Goal: Find contact information: Find contact information

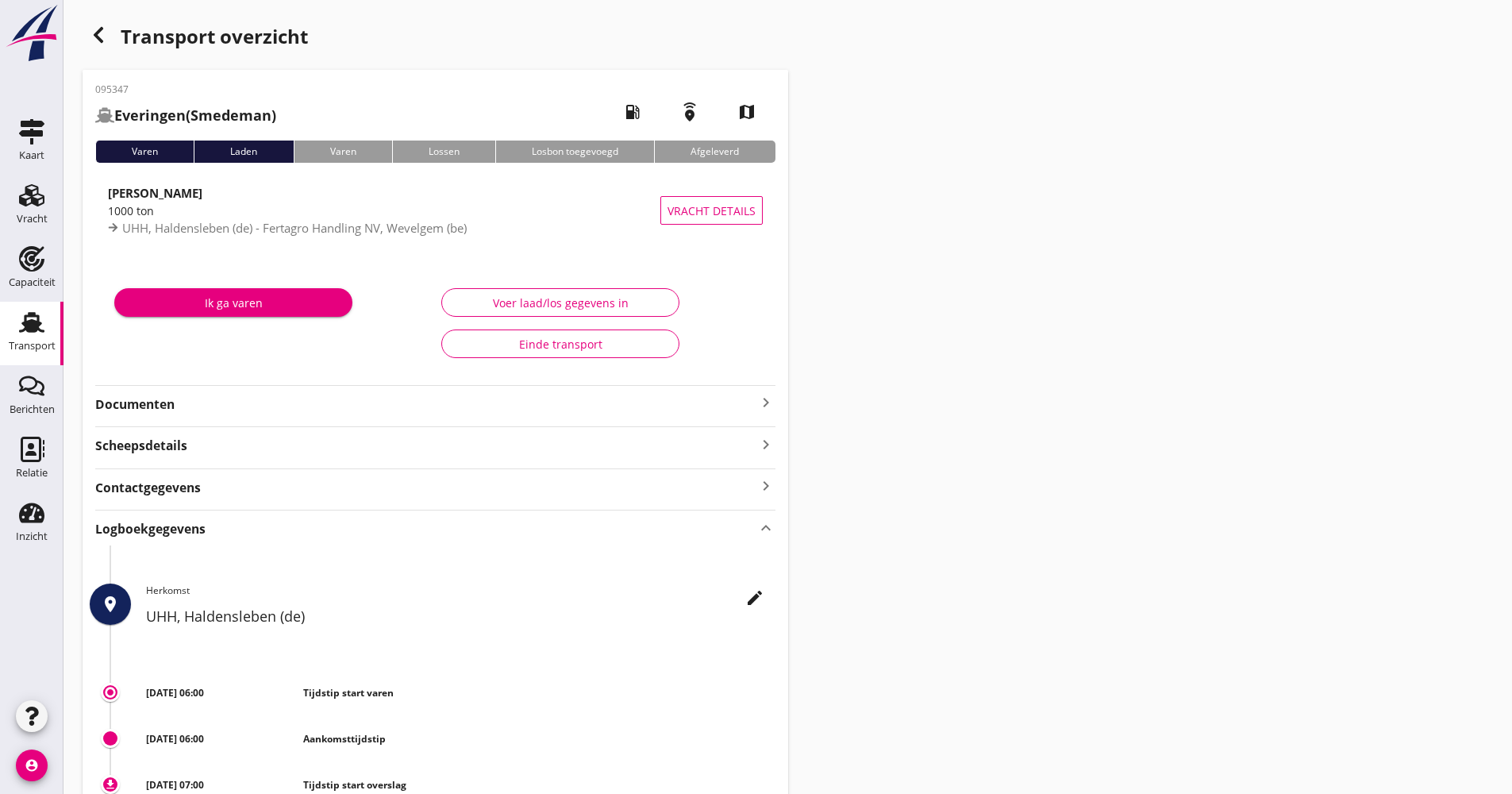
scroll to position [318, 0]
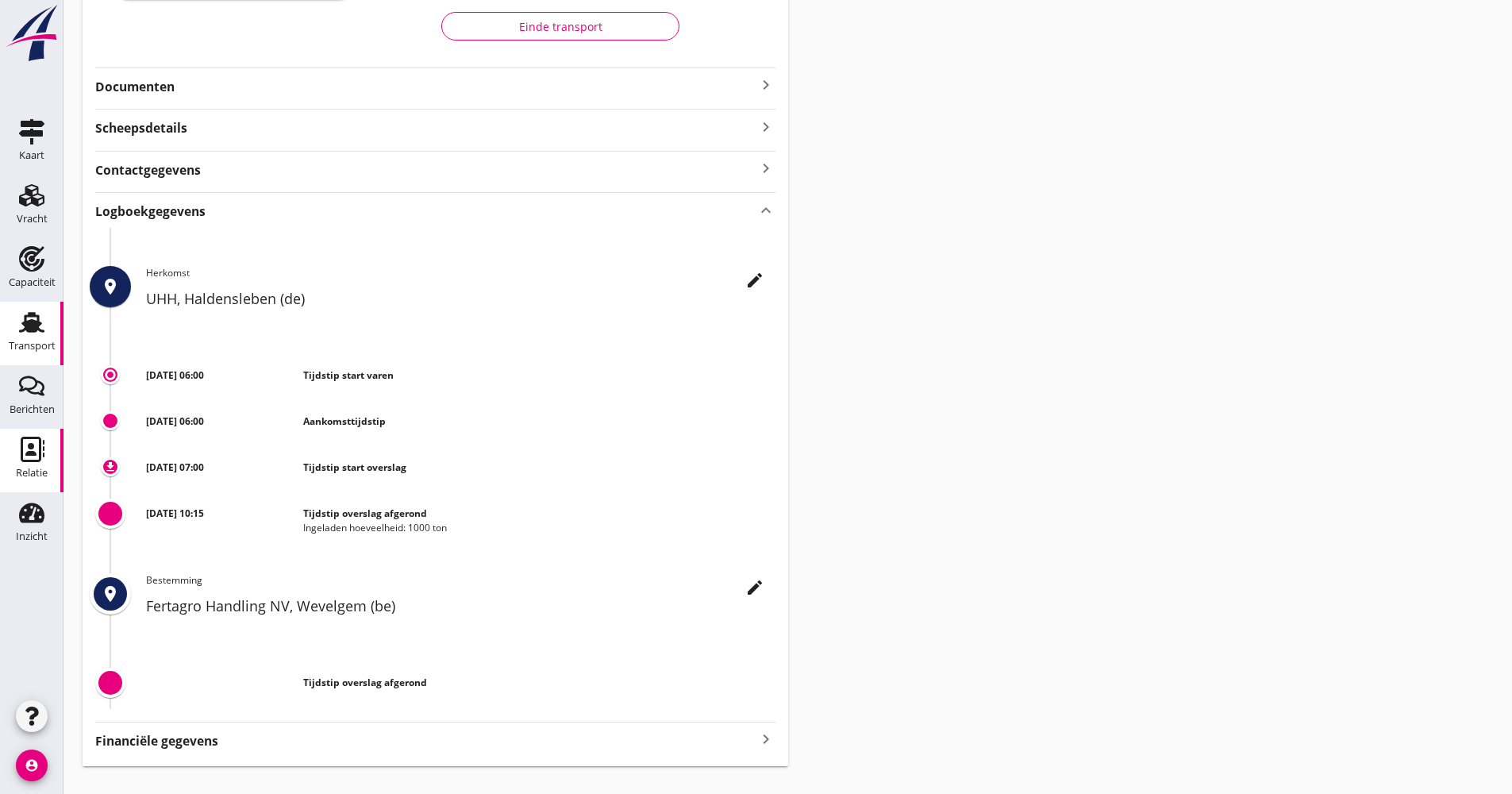
click at [44, 465] on div "Relatie" at bounding box center [31, 473] width 32 height 22
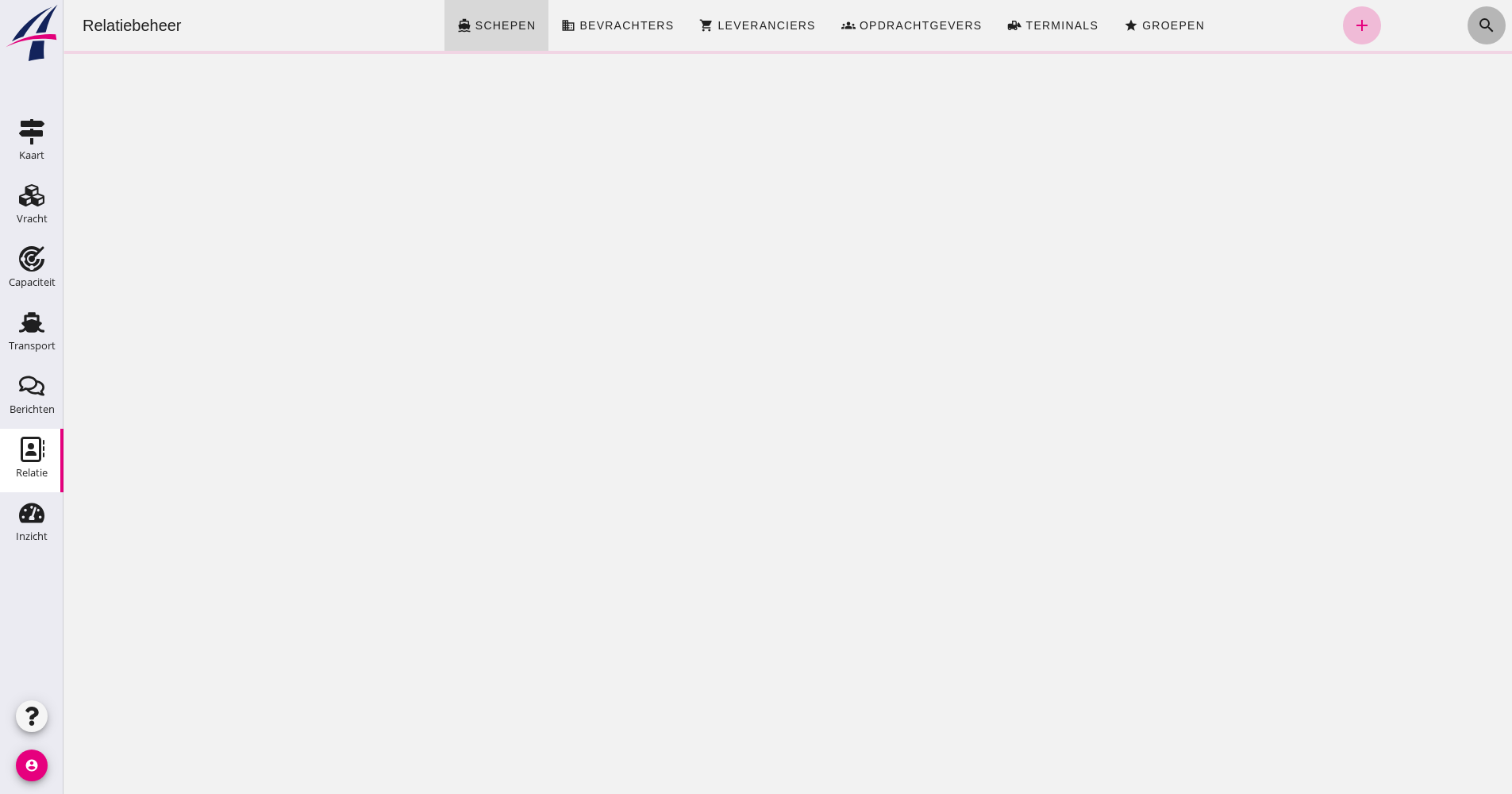
click at [1477, 18] on icon "search" at bounding box center [1487, 25] width 19 height 19
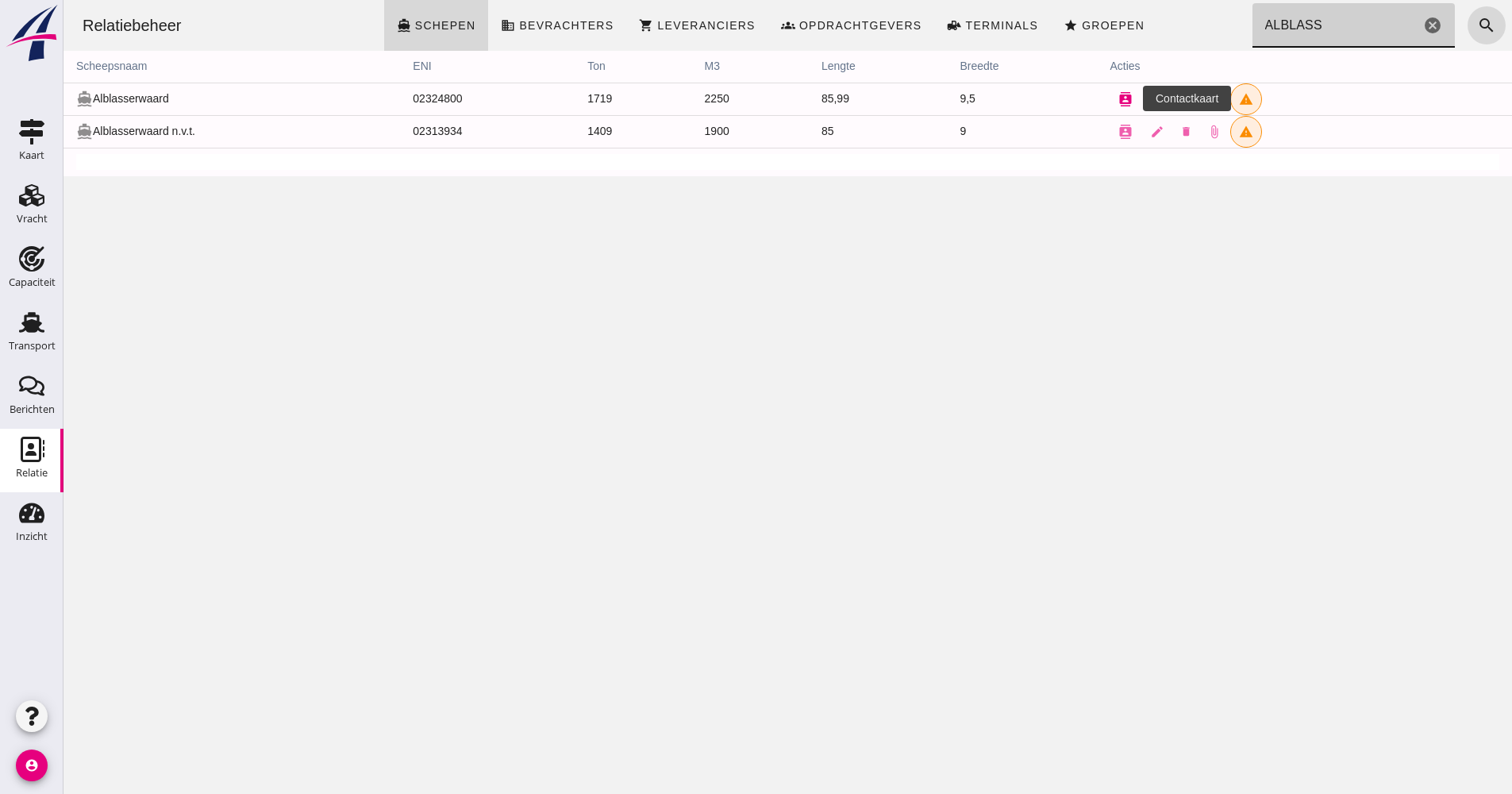
type input "ALBLASS"
click at [1125, 101] on icon "contacts" at bounding box center [1125, 99] width 14 height 14
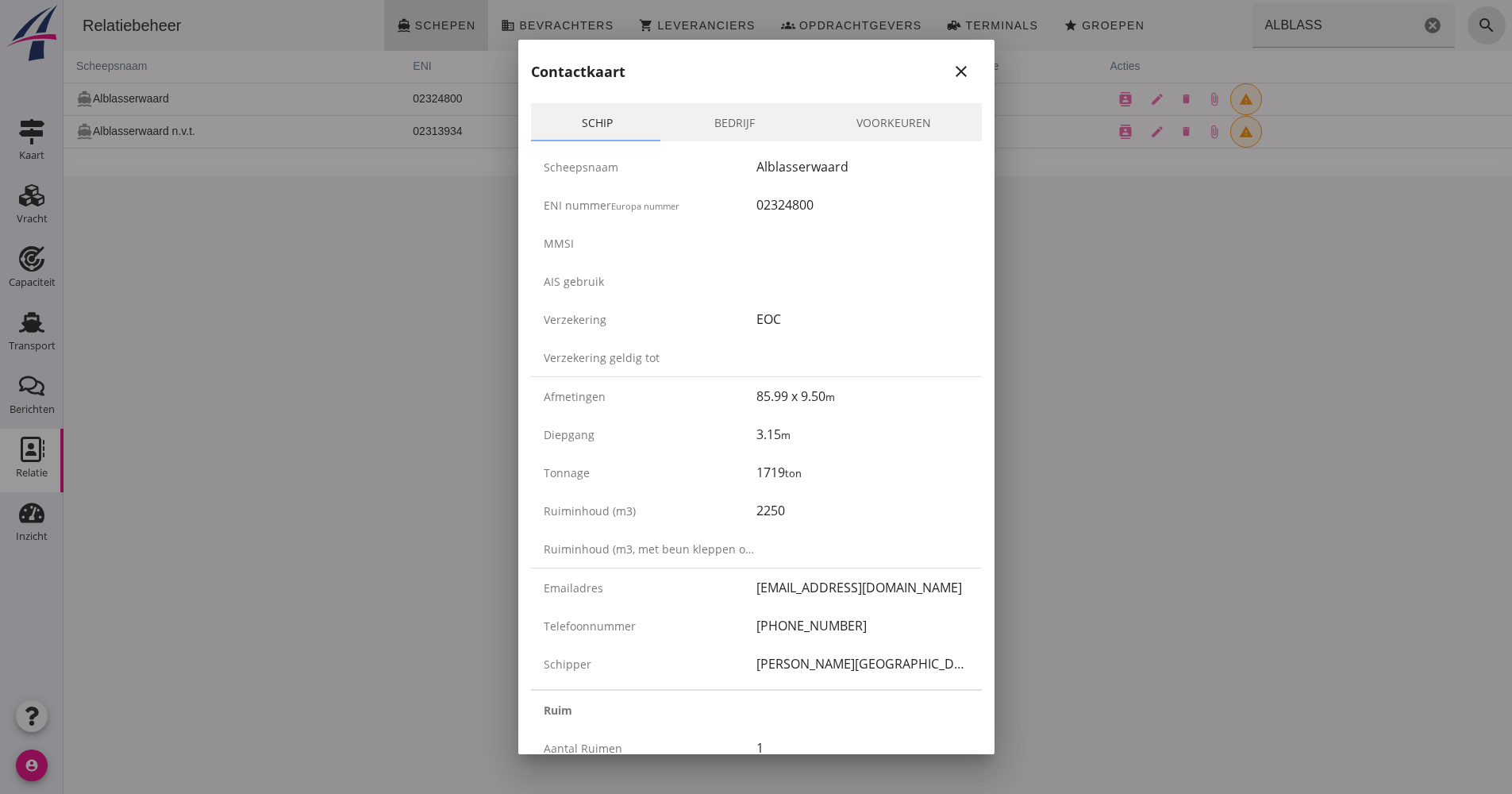
drag, startPoint x: 812, startPoint y: 202, endPoint x: 746, endPoint y: 207, distance: 66.2
click at [746, 207] on div "ENI nummer Europa nummer 02324800" at bounding box center [756, 205] width 451 height 38
drag, startPoint x: 746, startPoint y: 207, endPoint x: 800, endPoint y: 209, distance: 54.0
copy div "02324800"
drag, startPoint x: 862, startPoint y: 625, endPoint x: 720, endPoint y: 629, distance: 142.1
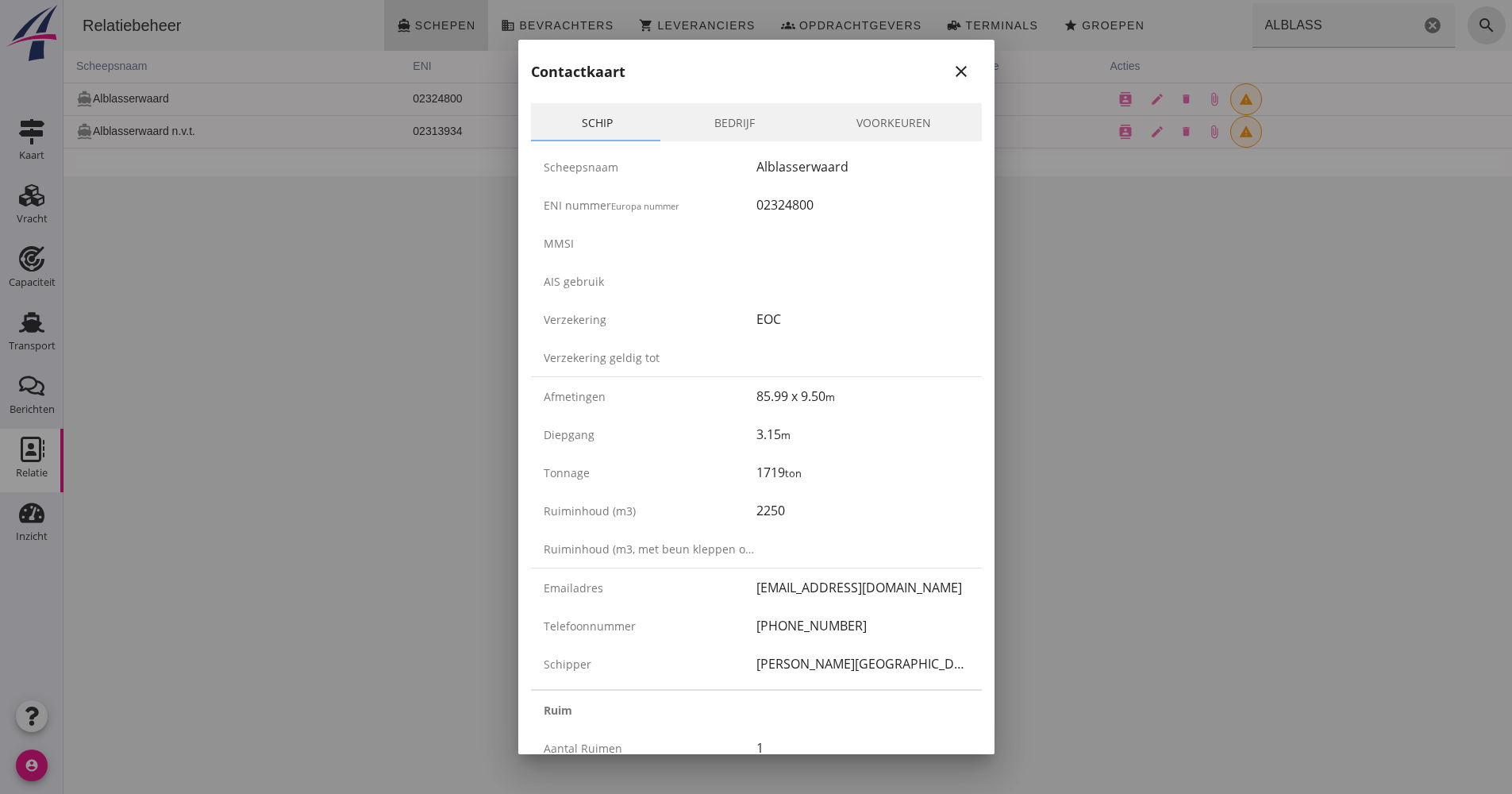
click at [720, 629] on div "Telefoonnummer [PHONE_NUMBER]" at bounding box center [756, 626] width 451 height 38
drag, startPoint x: 720, startPoint y: 629, endPoint x: 780, endPoint y: 629, distance: 60.0
copy div "[PHONE_NUMBER]"
click at [952, 76] on icon "close" at bounding box center [961, 71] width 19 height 19
